Goal: Transaction & Acquisition: Download file/media

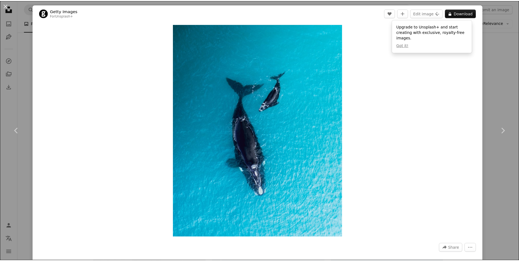
scroll to position [0, 82]
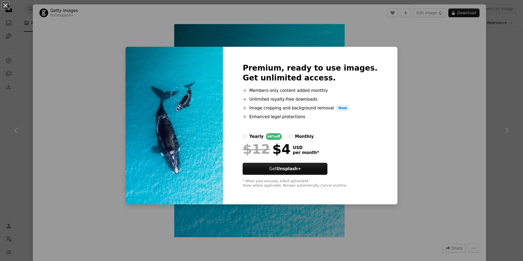
click at [401, 143] on div "An X shape Premium, ready to use images. Get unlimited access. A plus sign Memb…" at bounding box center [261, 130] width 523 height 261
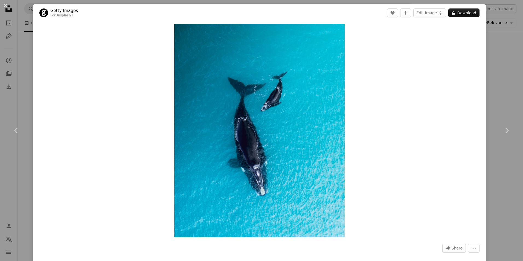
click at [497, 63] on div "An X shape Chevron left Chevron right Getty Images For Unsplash+ A heart A plus…" at bounding box center [261, 130] width 523 height 261
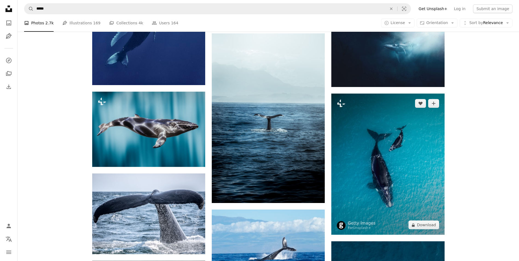
scroll to position [259, 0]
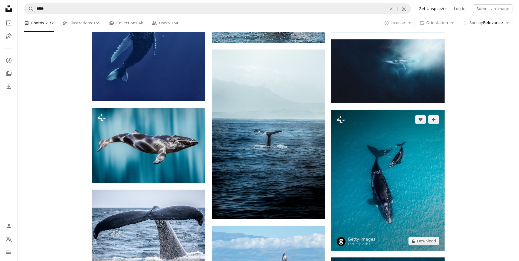
click at [359, 141] on img at bounding box center [387, 180] width 113 height 141
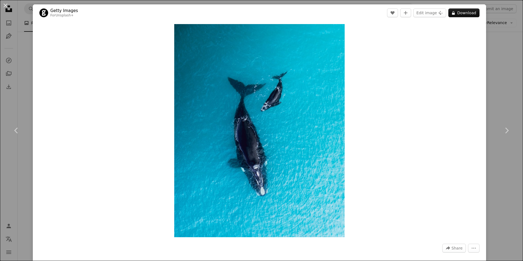
click at [490, 76] on div "An X shape Chevron left Chevron right Getty Images For Unsplash+ A heart A plus…" at bounding box center [261, 130] width 523 height 261
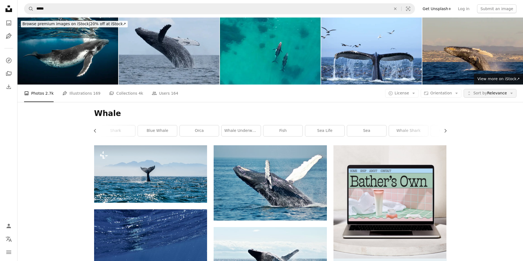
click at [481, 91] on span "Sort by" at bounding box center [480, 93] width 14 height 4
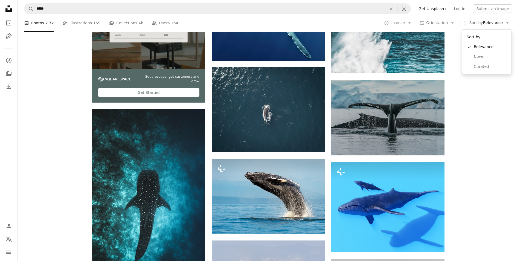
click at [415, 22] on body "A X shape Unsplash uses cookies and similar technologies to secure our site, pr…" at bounding box center [259, 130] width 519 height 261
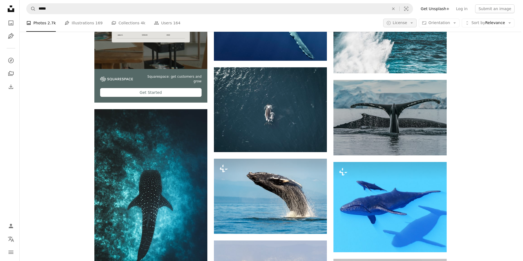
scroll to position [0, 0]
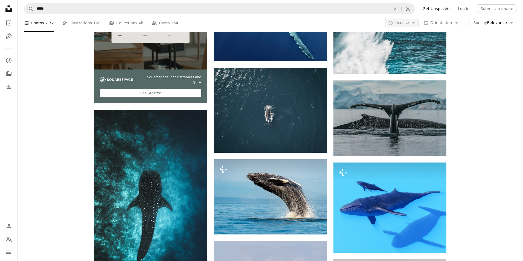
click at [413, 22] on icon "button" at bounding box center [414, 22] width 2 height 1
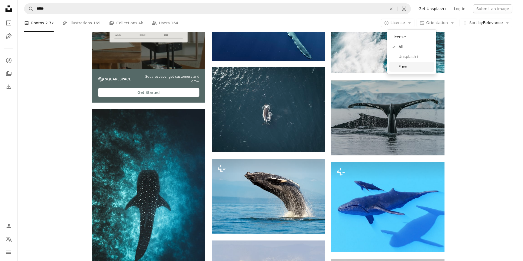
click at [414, 63] on link "Free" at bounding box center [411, 67] width 45 height 10
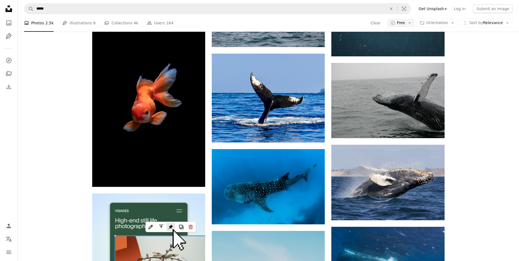
scroll to position [219, 0]
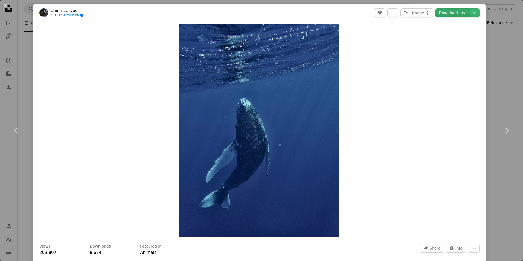
click at [454, 14] on link "Download free" at bounding box center [453, 12] width 34 height 9
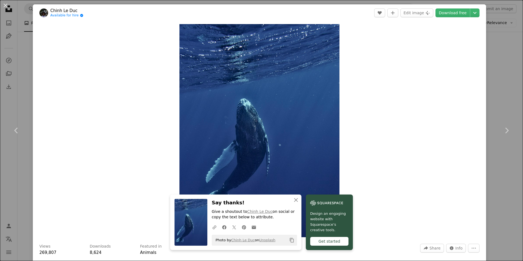
click at [490, 62] on div "An X shape Chevron left Chevron right An X shape Close Say thanks! Give a shout…" at bounding box center [261, 130] width 523 height 261
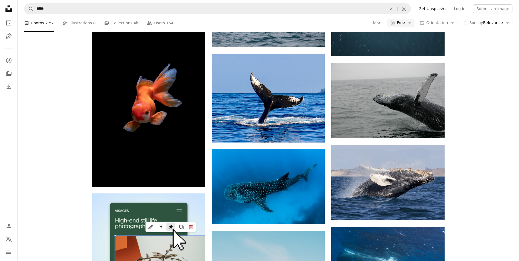
scroll to position [876, 0]
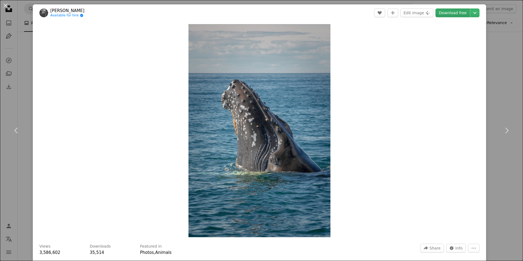
click at [456, 10] on link "Download free" at bounding box center [453, 12] width 34 height 9
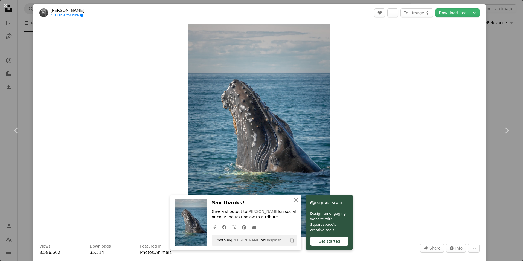
click at [494, 170] on div "An X shape Chevron left Chevron right An X shape Close Say thanks! Give a shout…" at bounding box center [261, 130] width 523 height 261
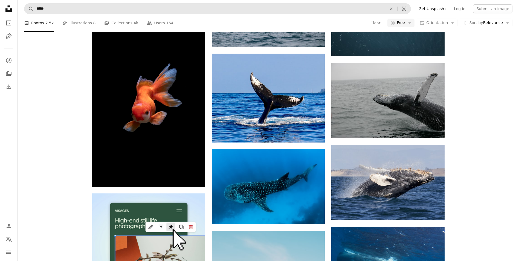
scroll to position [5500, 0]
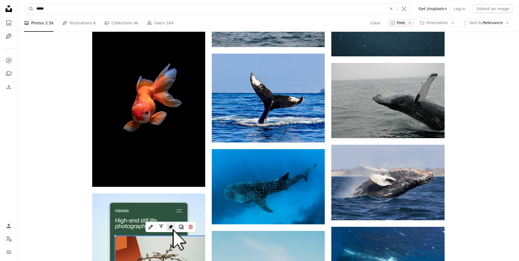
click at [100, 7] on input "*****" at bounding box center [210, 9] width 352 height 10
type input "**********"
click at [24, 4] on button "A magnifying glass" at bounding box center [28, 9] width 9 height 10
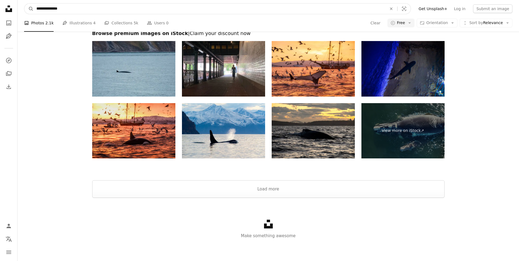
click at [69, 9] on input "**********" at bounding box center [210, 9] width 352 height 10
type input "*****"
click at [24, 4] on button "A magnifying glass" at bounding box center [28, 9] width 9 height 10
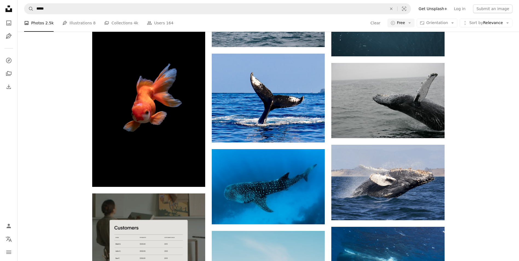
scroll to position [1423, 0]
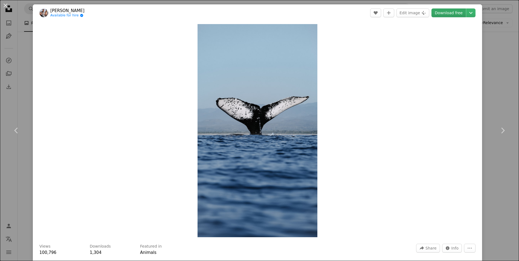
click at [447, 9] on link "Download free" at bounding box center [448, 12] width 34 height 9
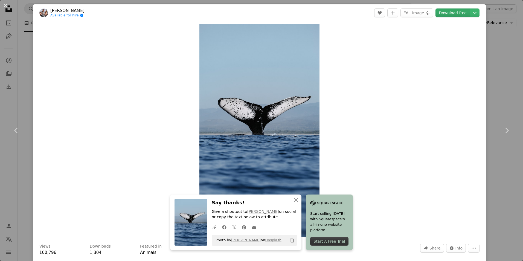
click at [448, 13] on link "Download free" at bounding box center [453, 12] width 34 height 9
drag, startPoint x: 490, startPoint y: 177, endPoint x: 453, endPoint y: 169, distance: 37.6
click at [490, 177] on div "An X shape Chevron left Chevron right An X shape Close Say thanks! Give a shout…" at bounding box center [261, 130] width 523 height 261
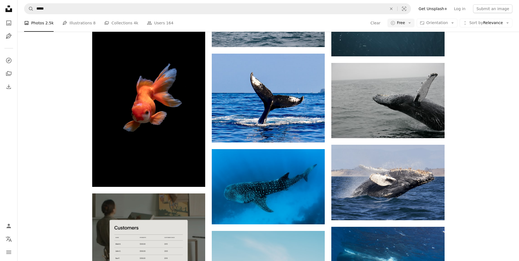
scroll to position [1888, 0]
